Goal: Find specific page/section: Locate a particular part of the current website

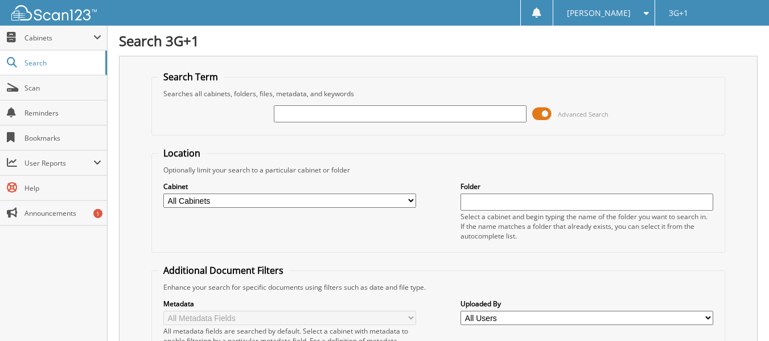
click at [295, 112] on input "text" at bounding box center [400, 113] width 253 height 17
type input "32714"
drag, startPoint x: 596, startPoint y: 68, endPoint x: 586, endPoint y: 71, distance: 9.5
click at [596, 68] on div "Search Term Searches all cabinets, folders, files, metadata, and keywords 32714…" at bounding box center [438, 279] width 639 height 446
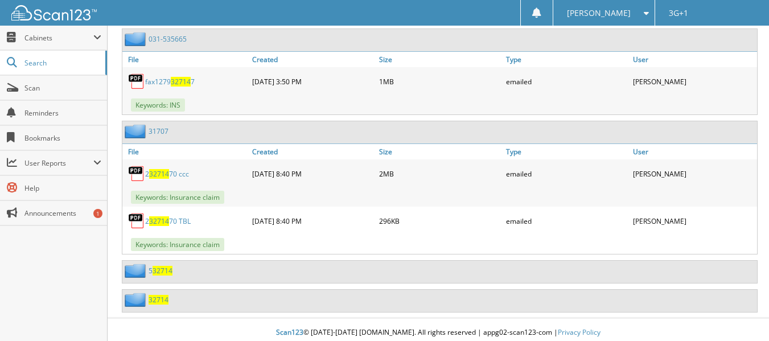
scroll to position [576, 0]
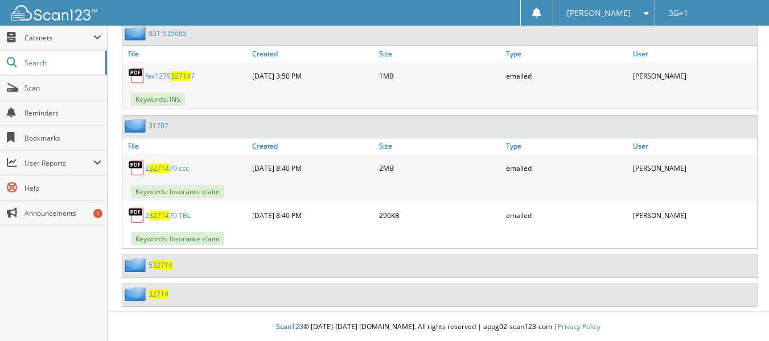
click at [160, 293] on span "32714" at bounding box center [159, 294] width 20 height 10
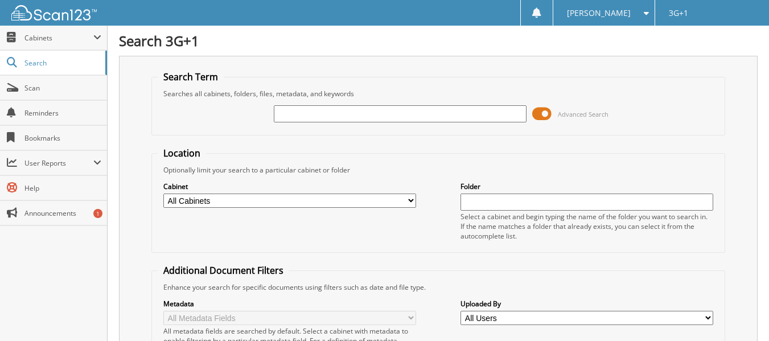
click at [310, 116] on input "text" at bounding box center [400, 113] width 253 height 17
type input "32714"
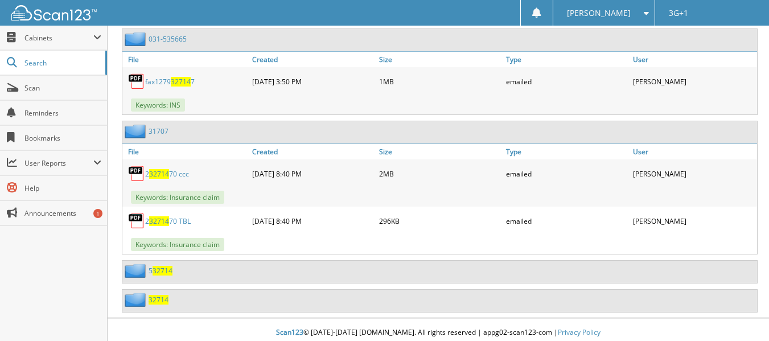
scroll to position [576, 0]
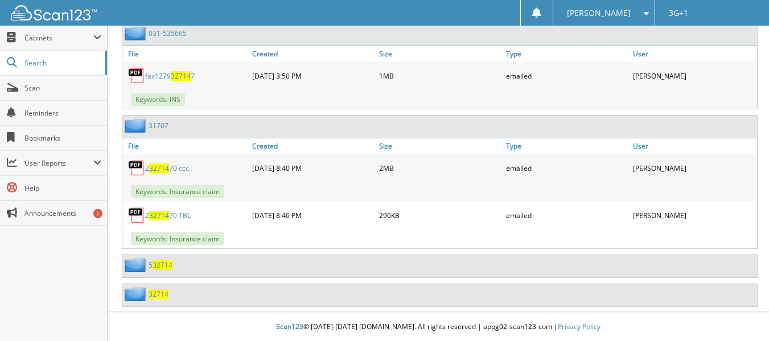
click at [147, 299] on img at bounding box center [137, 294] width 24 height 14
click at [169, 292] on div "32714" at bounding box center [439, 295] width 635 height 22
click at [164, 292] on span "32714" at bounding box center [159, 294] width 20 height 10
